Goal: Use online tool/utility: Use online tool/utility

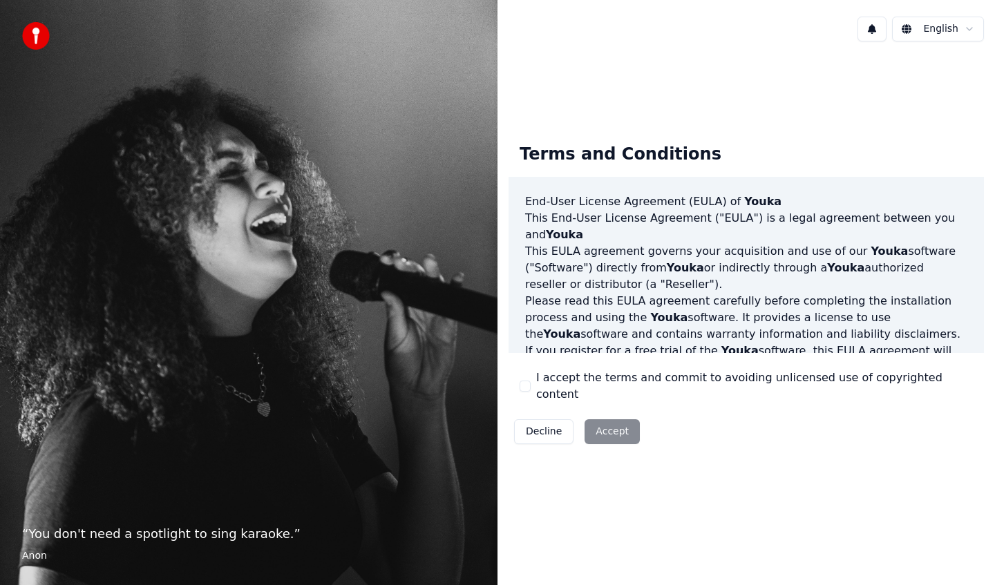
click at [526, 389] on button "I accept the terms and commit to avoiding unlicensed use of copyrighted content" at bounding box center [525, 386] width 11 height 11
click at [614, 421] on button "Accept" at bounding box center [612, 431] width 55 height 25
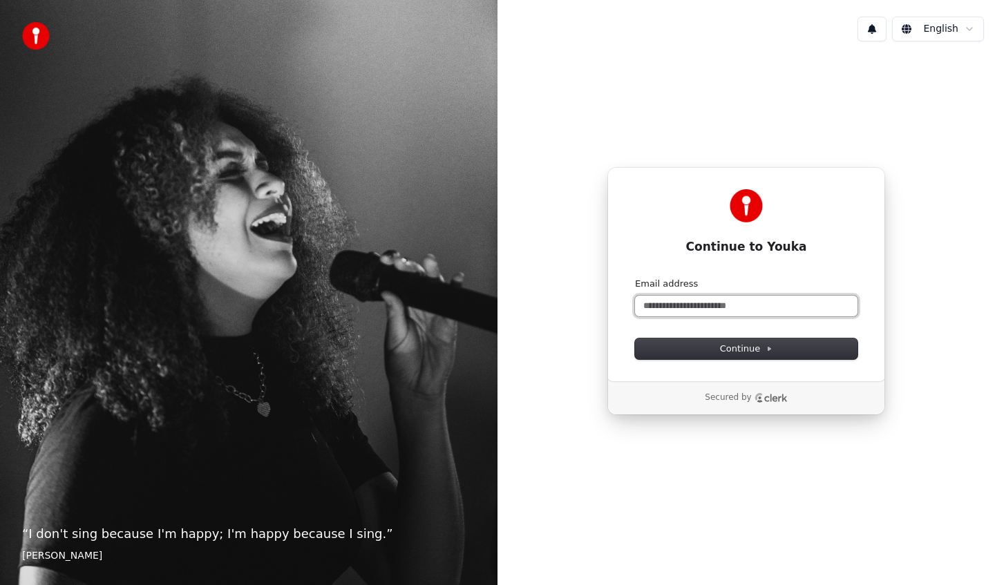
click at [695, 312] on input "Email address" at bounding box center [746, 306] width 222 height 21
click at [635, 278] on button "submit" at bounding box center [635, 278] width 0 height 0
type input "**********"
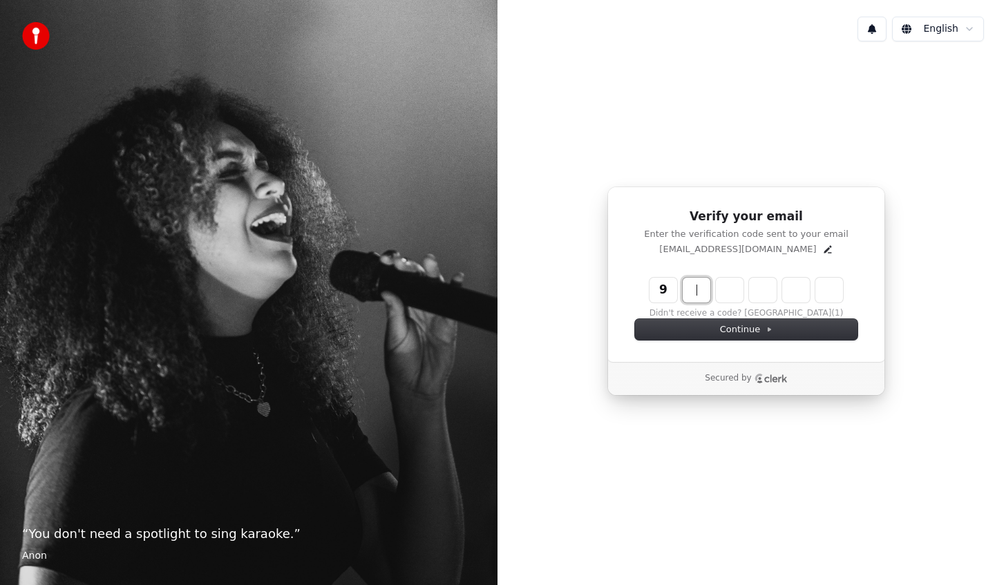
paste input "*****"
type input "******"
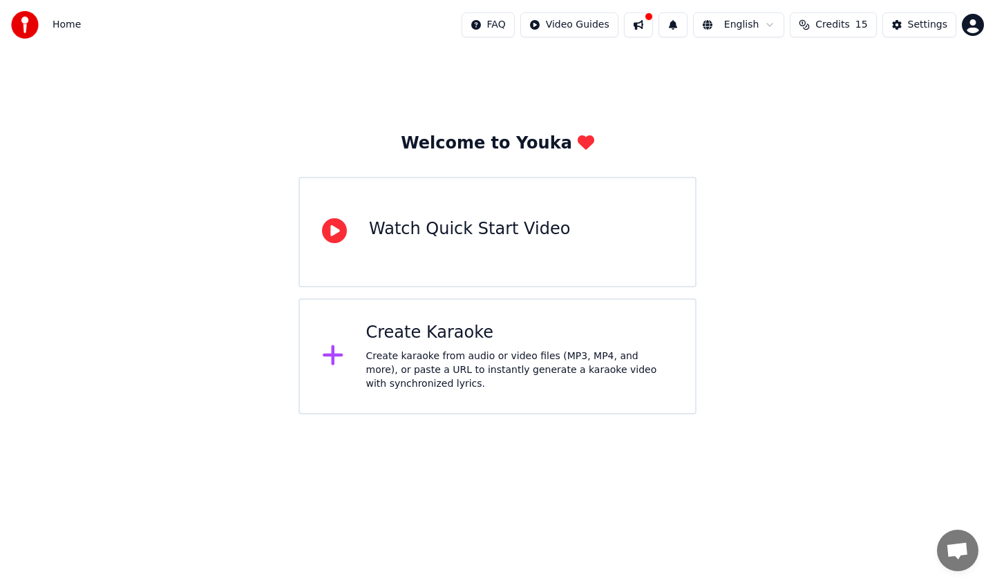
click at [424, 336] on div "Create Karaoke" at bounding box center [519, 333] width 307 height 22
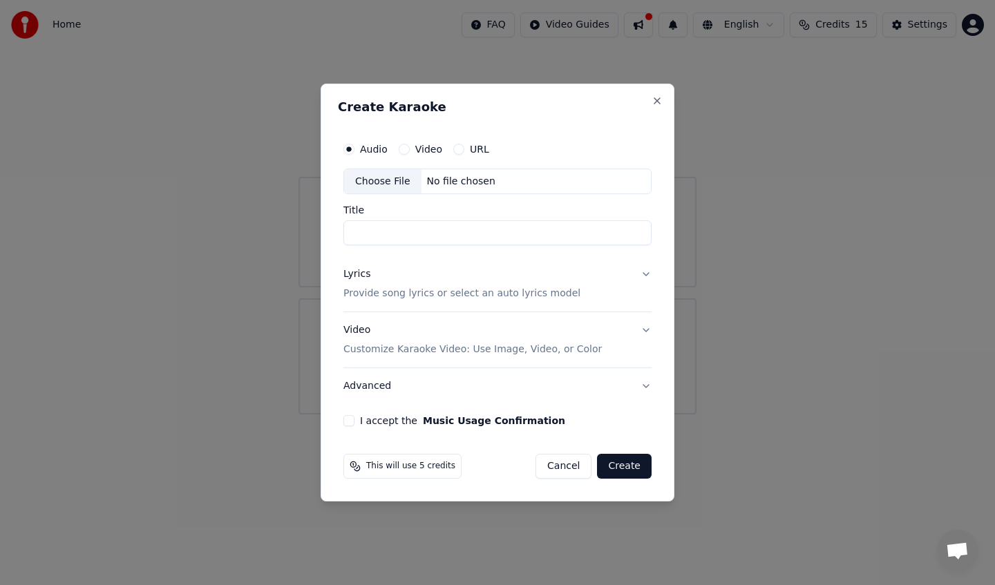
click at [404, 150] on button "Video" at bounding box center [404, 149] width 11 height 11
click at [392, 179] on div "Choose File" at bounding box center [382, 181] width 77 height 25
click at [386, 178] on div "Choose File" at bounding box center [382, 181] width 77 height 25
click at [402, 182] on div "Choose File" at bounding box center [382, 181] width 77 height 25
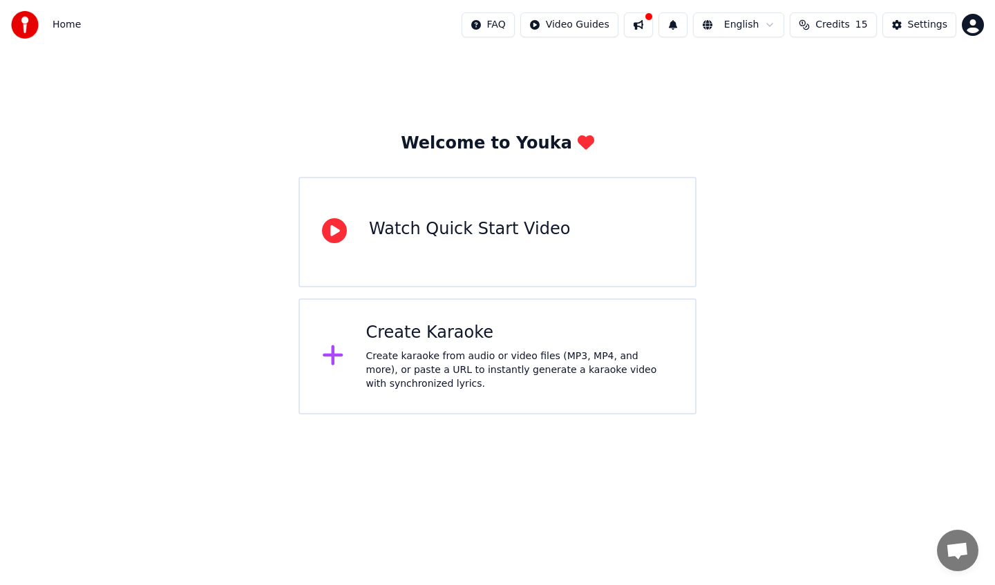
click at [487, 368] on div "Create karaoke from audio or video files (MP3, MP4, and more), or paste a URL t…" at bounding box center [519, 370] width 307 height 41
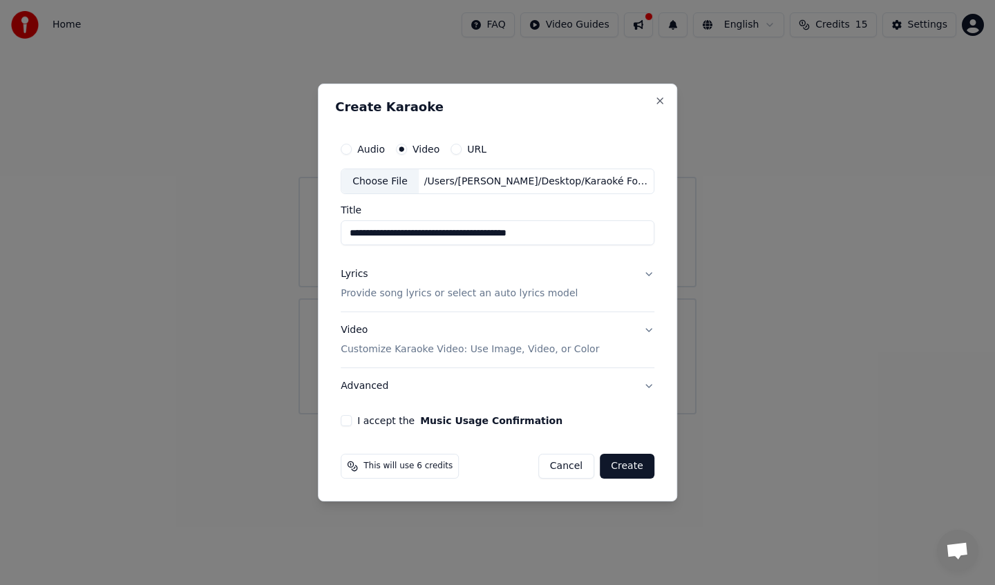
click at [621, 464] on button "Create" at bounding box center [627, 466] width 55 height 25
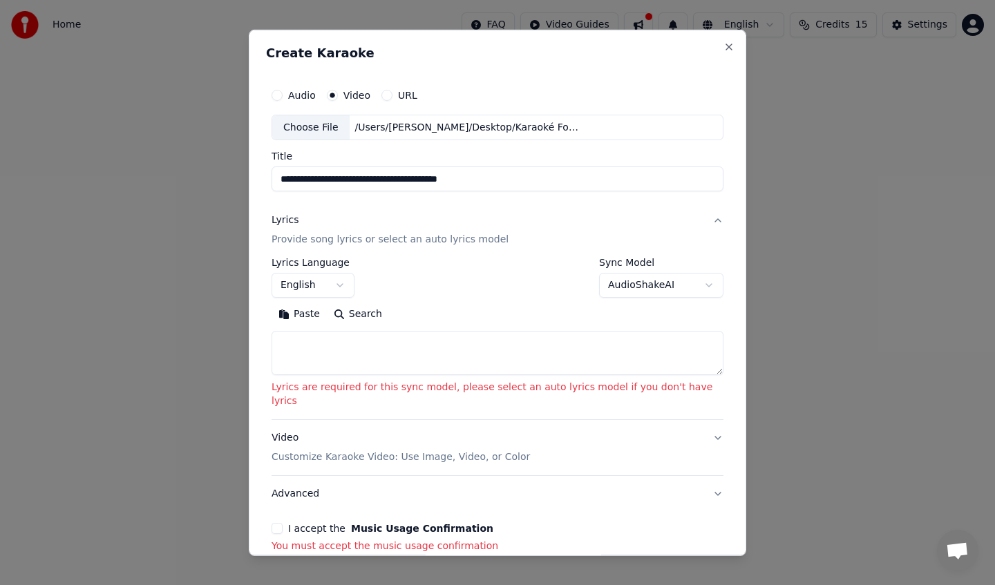
click at [621, 476] on button "Advanced" at bounding box center [498, 494] width 452 height 36
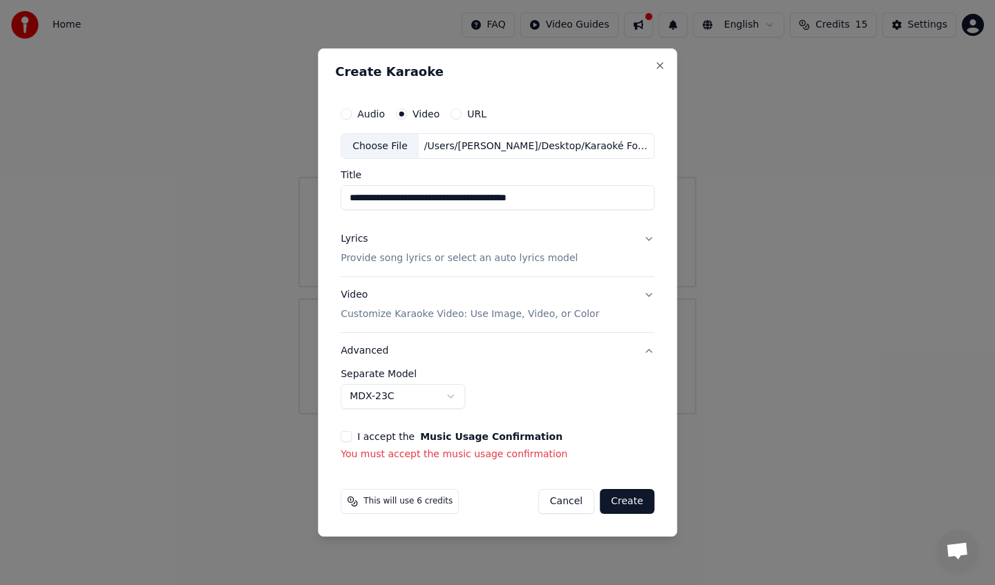
click at [346, 437] on button "I accept the Music Usage Confirmation" at bounding box center [346, 436] width 11 height 11
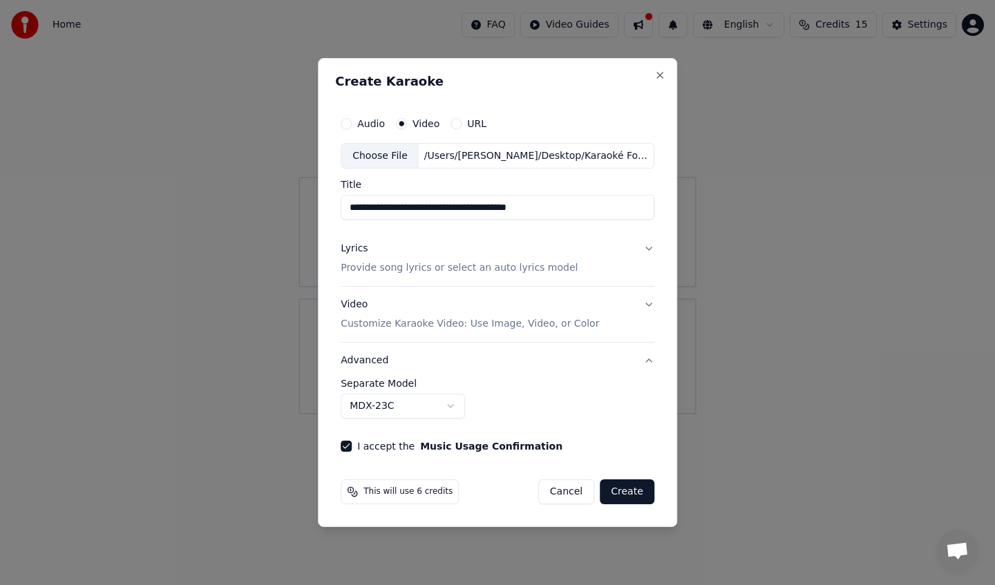
click at [620, 491] on button "Create" at bounding box center [627, 492] width 55 height 25
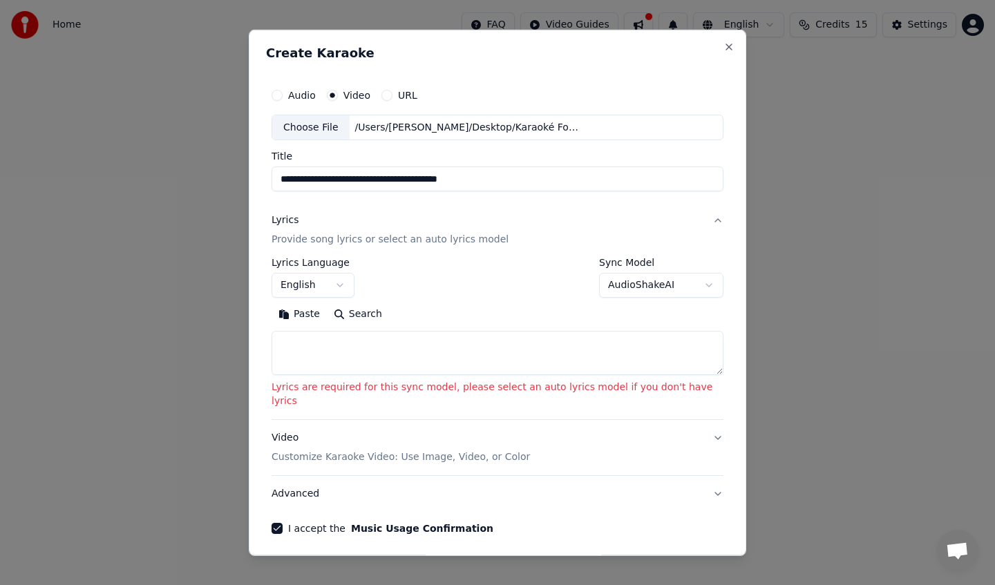
scroll to position [39, 0]
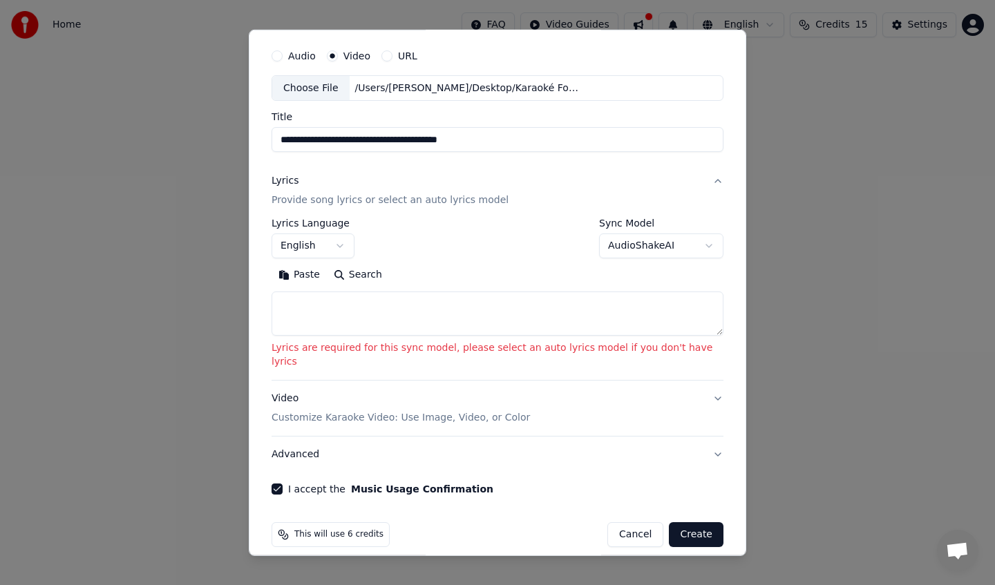
click at [682, 524] on button "Create" at bounding box center [696, 534] width 55 height 25
click at [680, 522] on button "Create" at bounding box center [696, 534] width 55 height 25
click at [681, 524] on button "Create" at bounding box center [696, 534] width 55 height 25
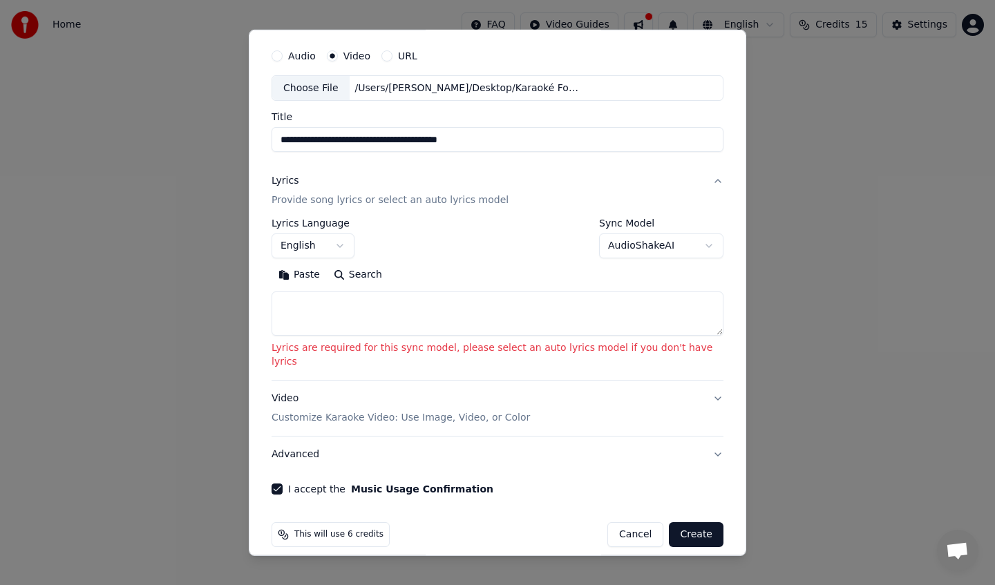
click at [640, 238] on button "AudioShakeAI" at bounding box center [661, 246] width 124 height 25
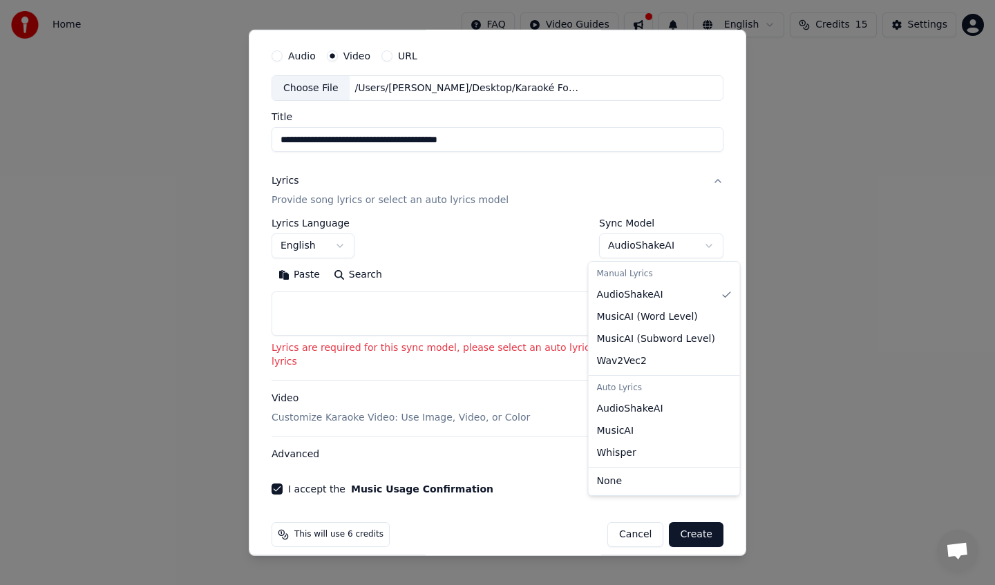
select select "****"
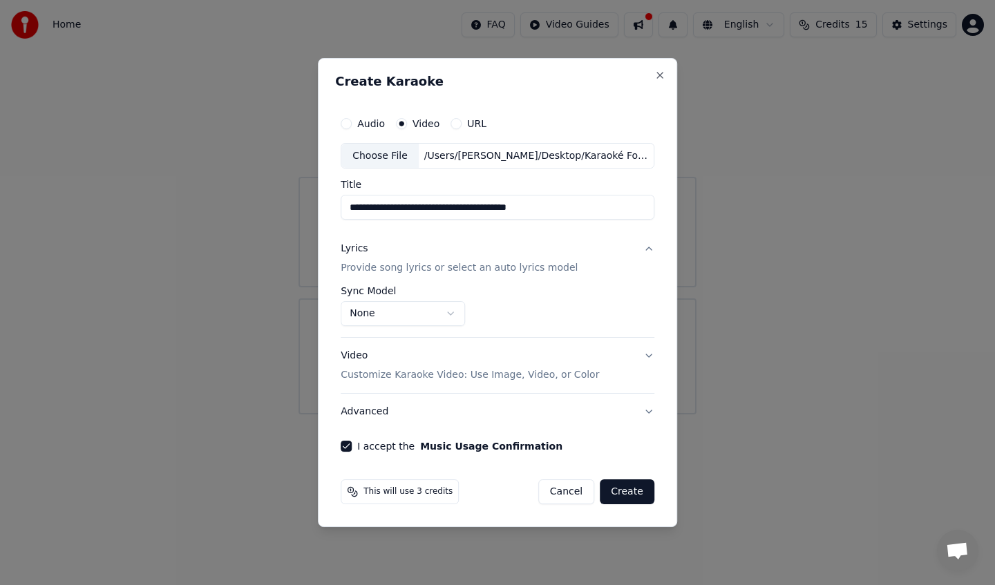
click at [638, 495] on button "Create" at bounding box center [627, 492] width 55 height 25
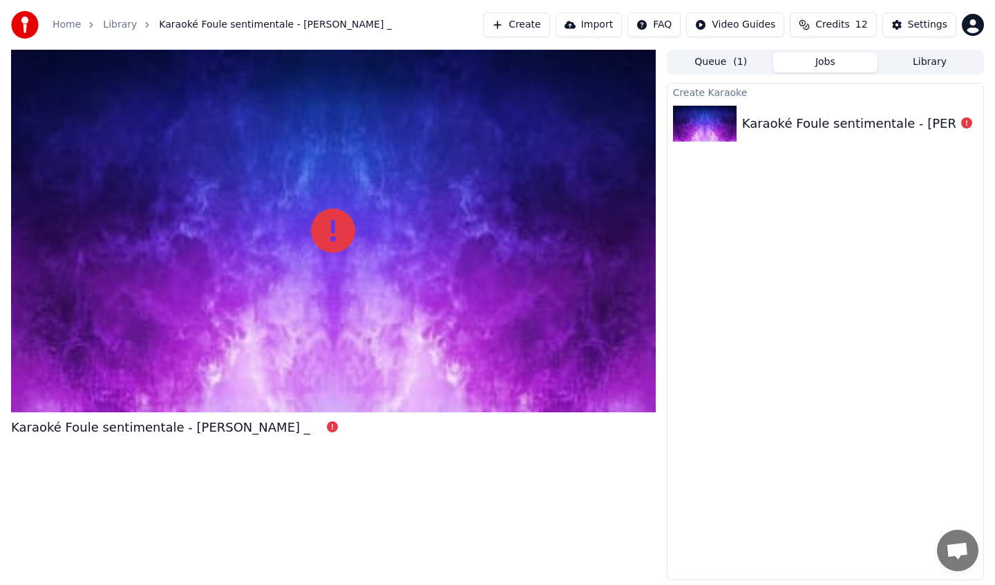
click at [456, 369] on div at bounding box center [333, 231] width 645 height 363
